Goal: Information Seeking & Learning: Find specific fact

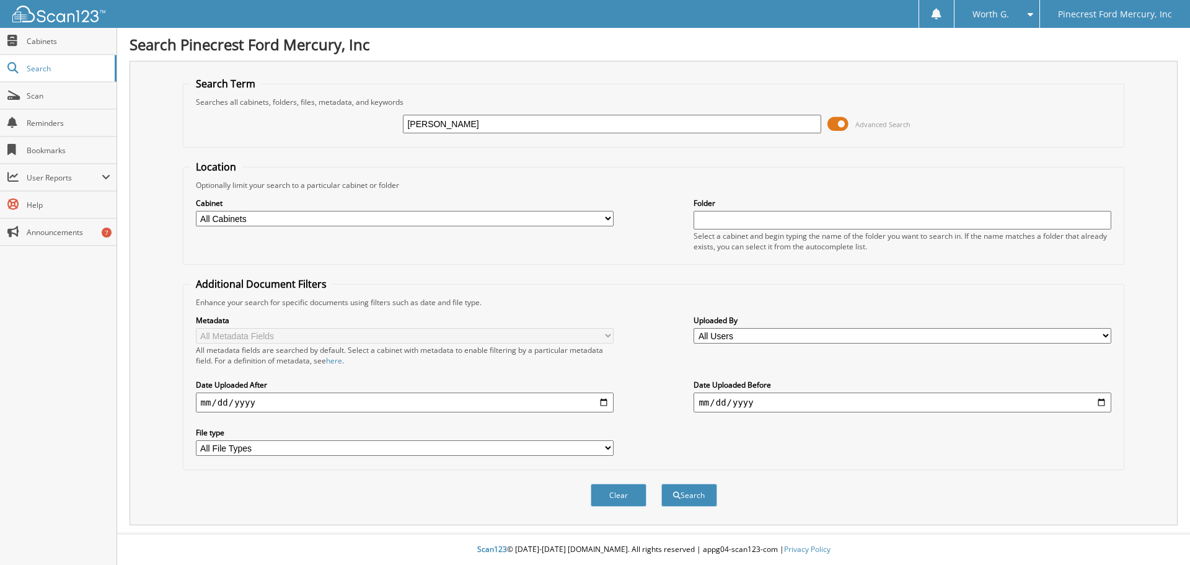
type input "jeffrey havardf"
click at [661, 483] on button "Search" at bounding box center [689, 494] width 56 height 23
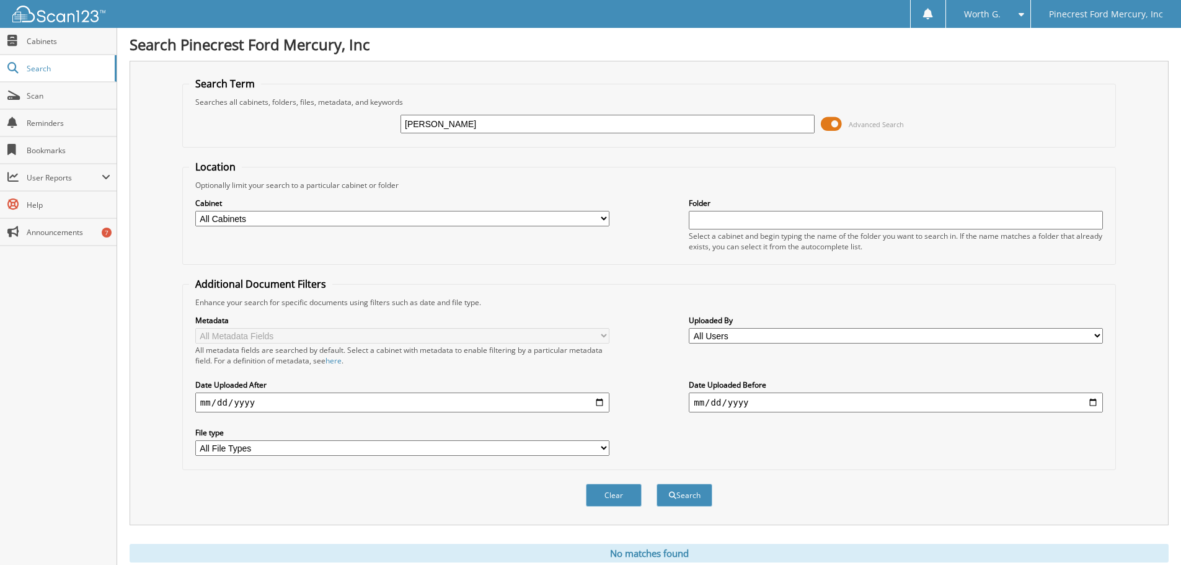
drag, startPoint x: 0, startPoint y: 0, endPoint x: 509, endPoint y: 131, distance: 526.1
click at [510, 130] on input "jeffrey havardf" at bounding box center [607, 124] width 414 height 19
type input "[PERSON_NAME]"
click at [656, 483] on button "Search" at bounding box center [684, 494] width 56 height 23
click at [816, 168] on fieldset "Location Optionally limit your search to a particular cabinet or folder Cabinet…" at bounding box center [648, 212] width 933 height 105
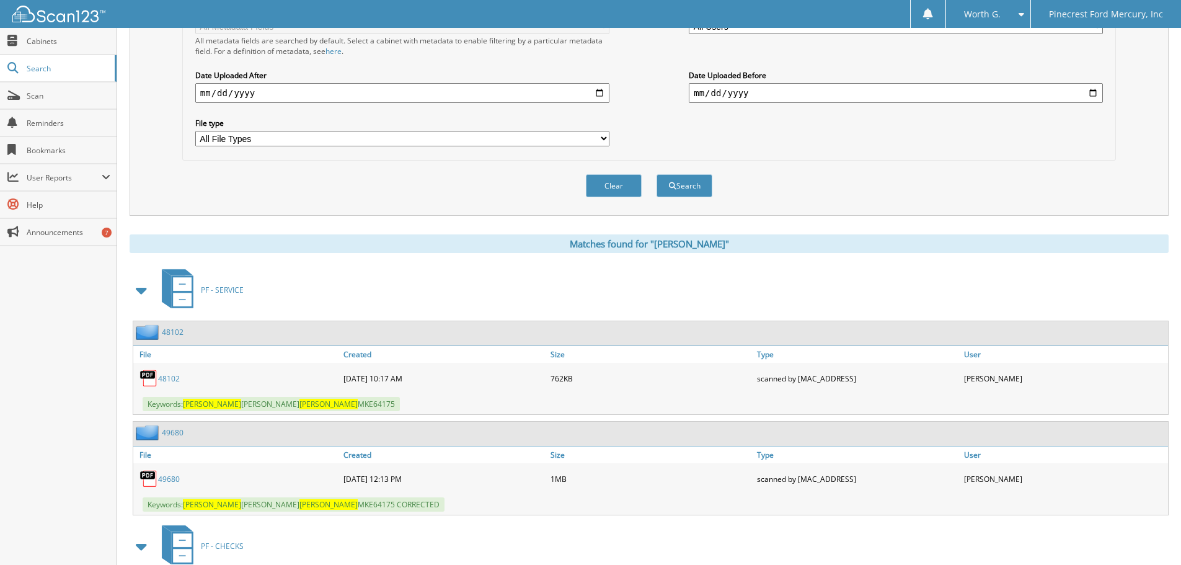
scroll to position [434, 0]
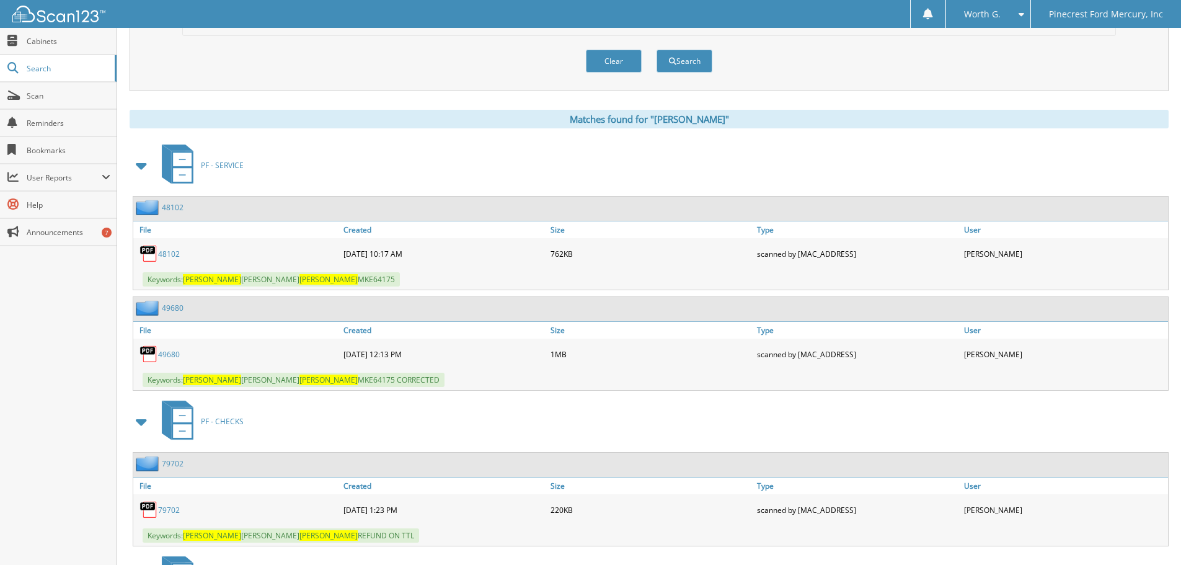
click at [408, 141] on div "Matches found for "[PERSON_NAME]" PF - SERVICE 48102 File Size" at bounding box center [649, 406] width 1039 height 592
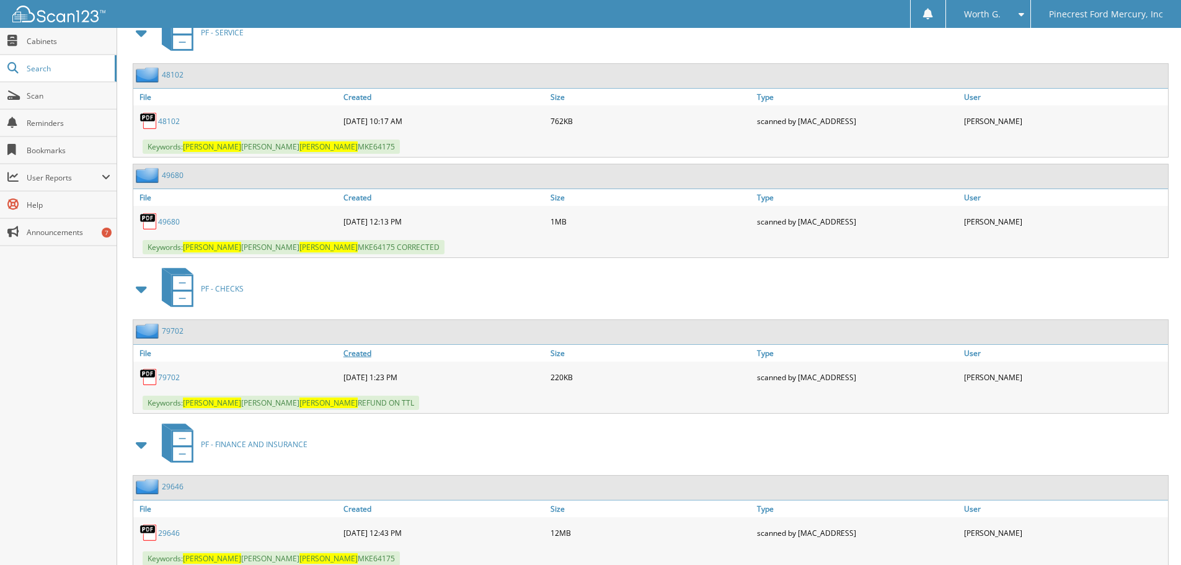
scroll to position [609, 0]
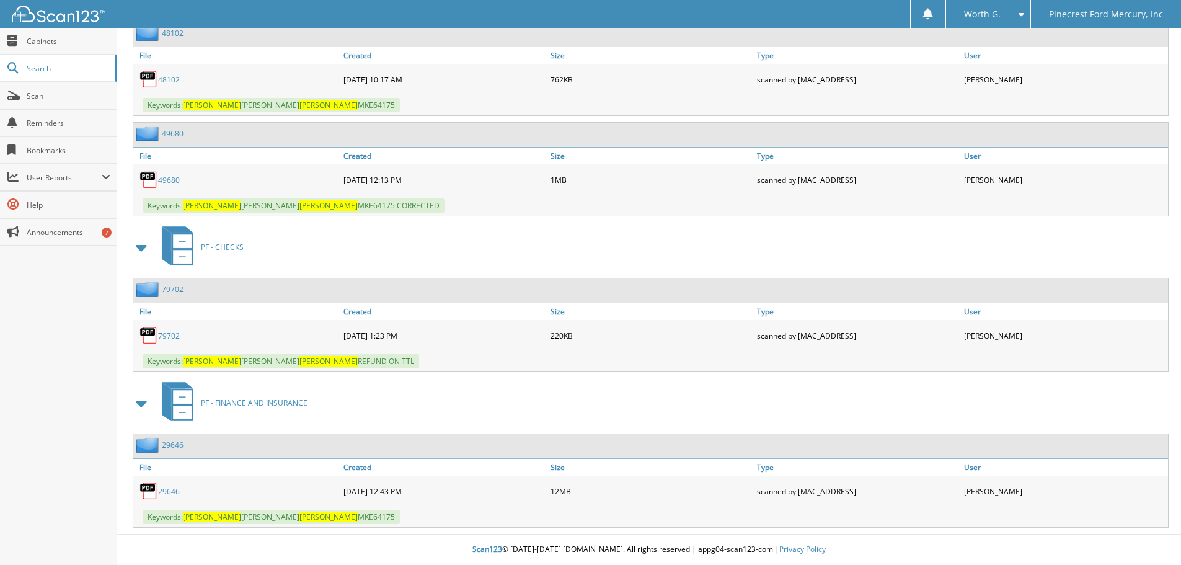
click at [277, 404] on span "PF - FINANCE AND INSURANCE" at bounding box center [254, 402] width 107 height 11
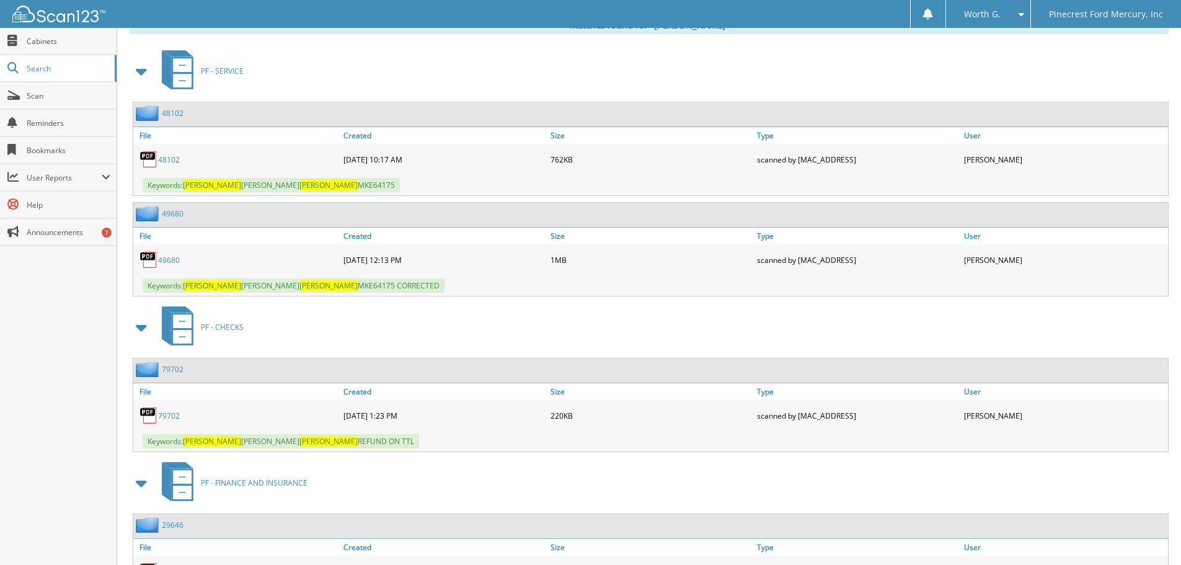
scroll to position [609, 0]
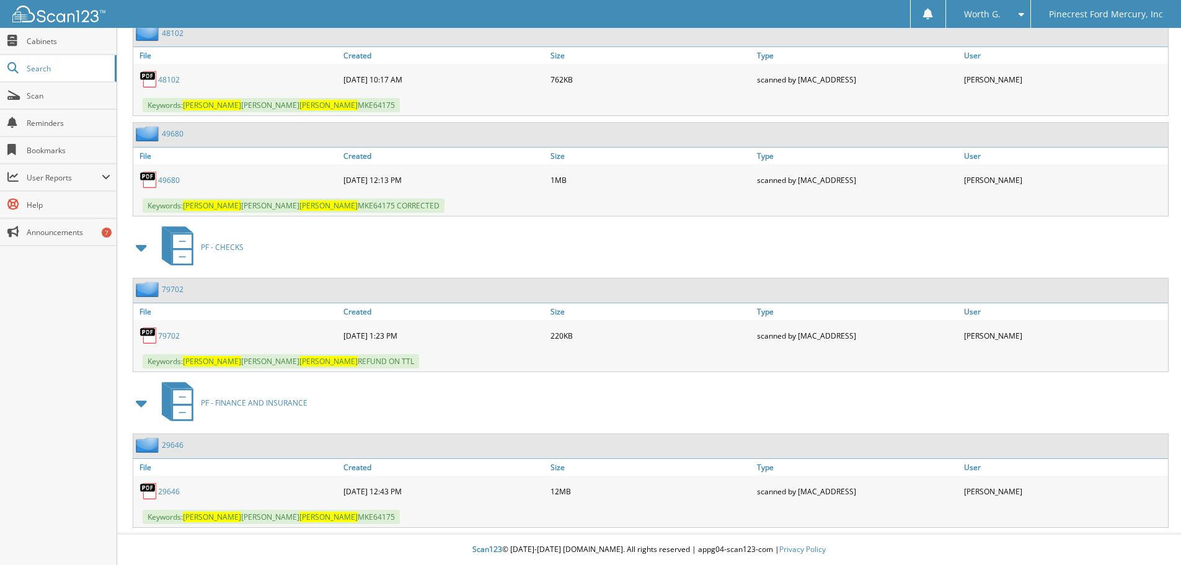
click at [169, 488] on link "29646" at bounding box center [169, 491] width 22 height 11
